Goal: Find specific page/section: Find specific page/section

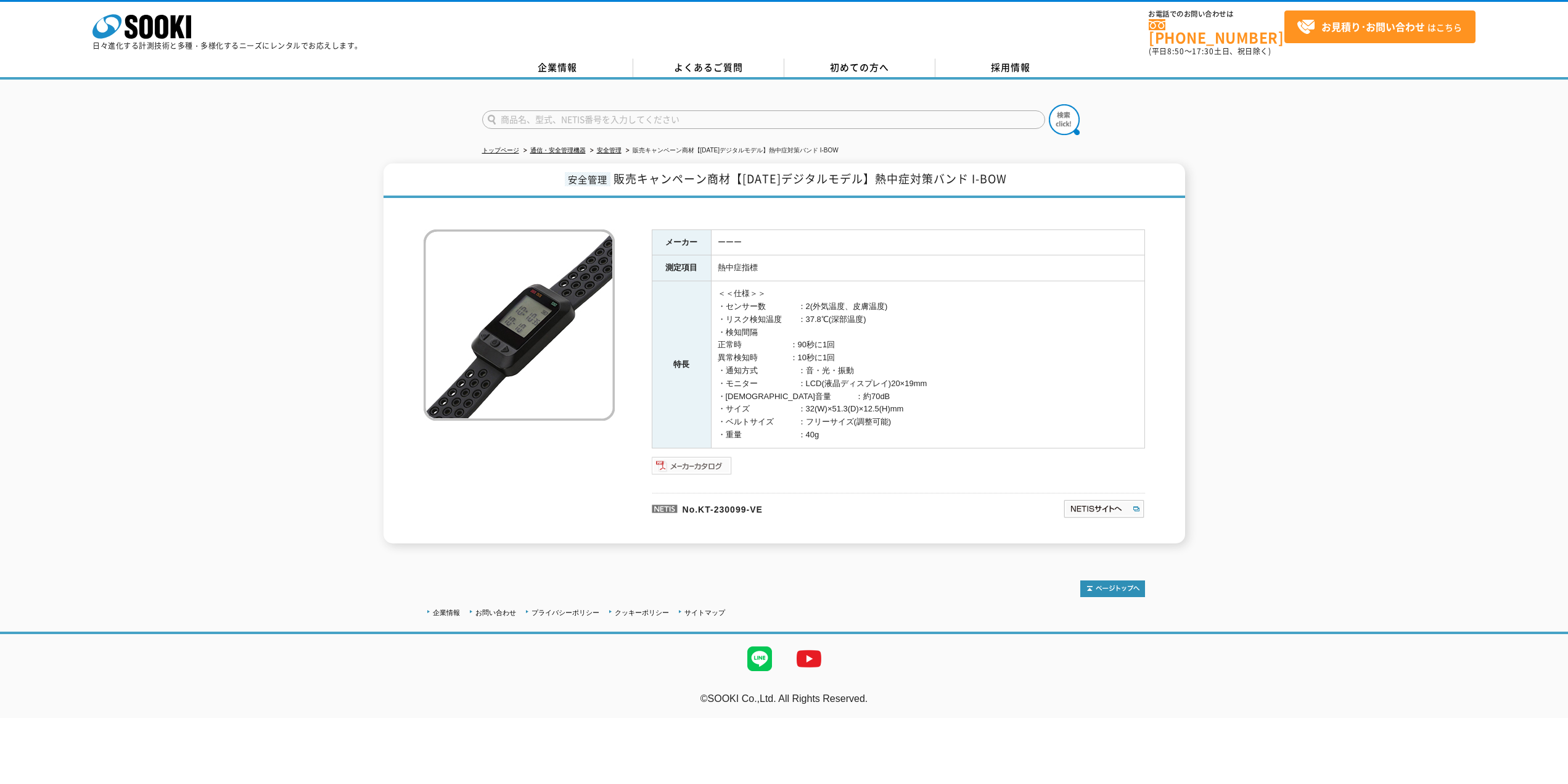
click at [699, 455] on img at bounding box center [692, 465] width 81 height 20
click at [211, 343] on div "安全管理 販売キャンペーン商材【[DATE]デジタルモデル】熱中症対策バンド I-BOW メーカー ーーー 測定項目 熱中症指標 特長 ＜＜仕様＞＞ ・センサ…" at bounding box center [784, 354] width 1568 height 380
click at [158, 39] on link "株式会社 ソーキ" at bounding box center [142, 35] width 99 height 12
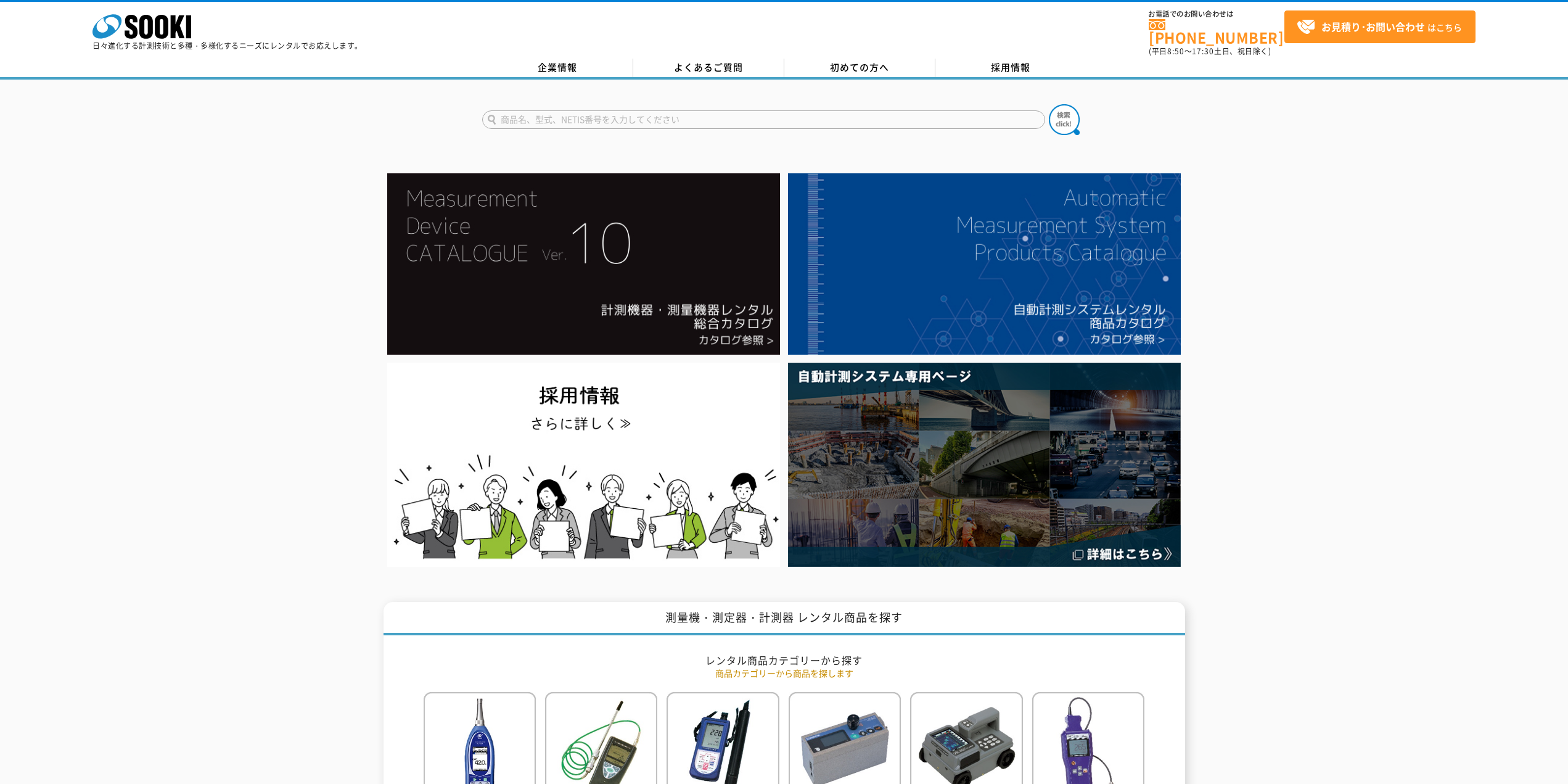
click at [163, 344] on div at bounding box center [784, 369] width 1568 height 401
click at [575, 61] on link "企業情報" at bounding box center [558, 68] width 151 height 19
